Goal: Check status

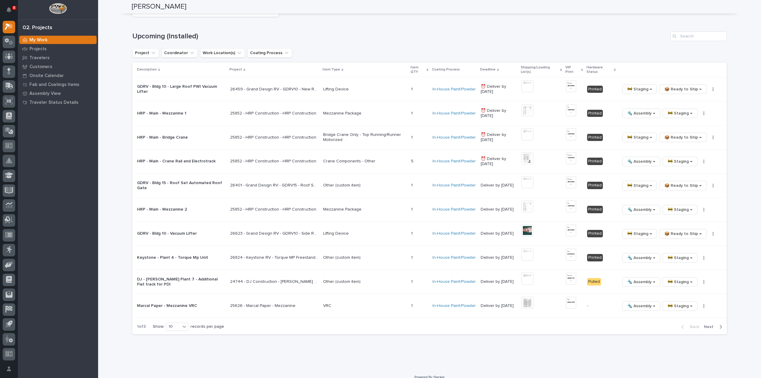
scroll to position [679, 0]
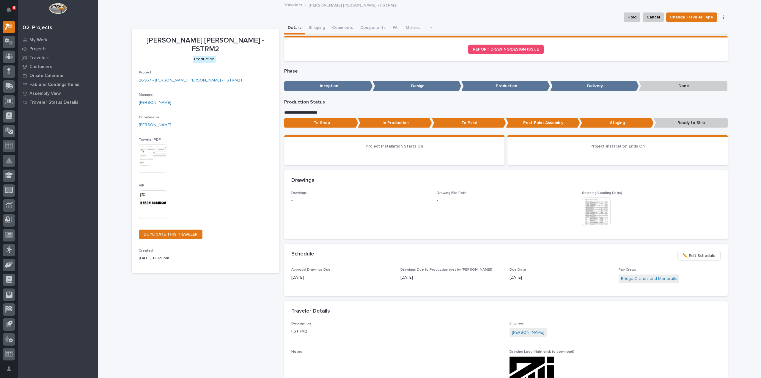
click at [158, 196] on img at bounding box center [153, 204] width 29 height 29
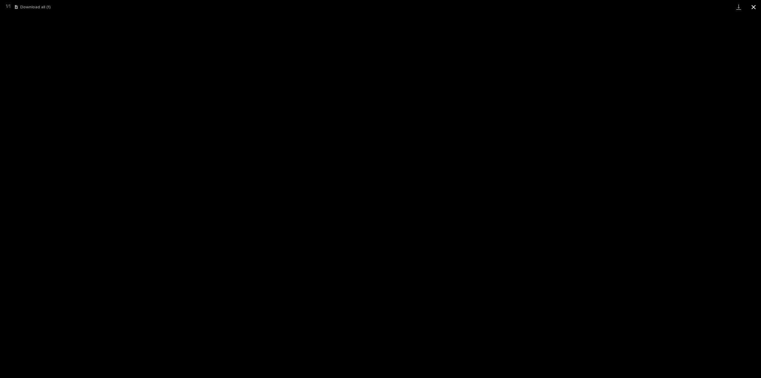
click at [754, 10] on button "Close gallery" at bounding box center [753, 7] width 15 height 14
